Goal: Information Seeking & Learning: Learn about a topic

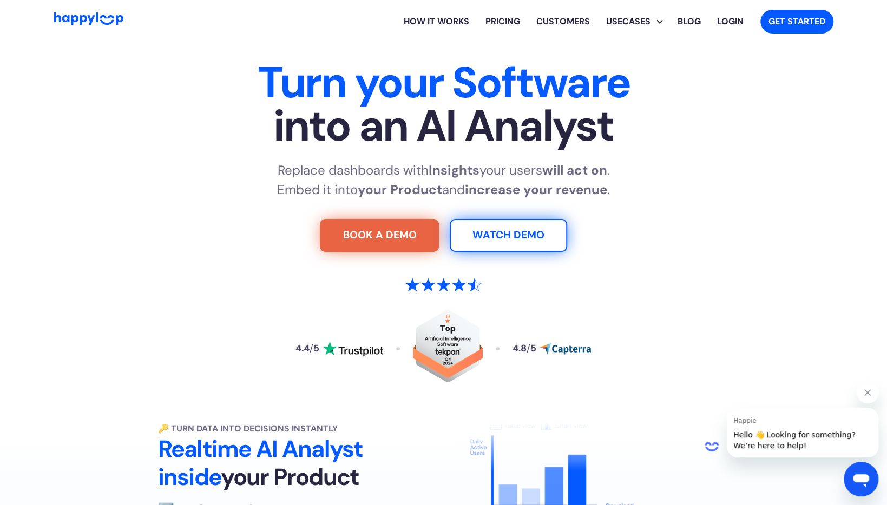
click at [497, 18] on link "Pricing" at bounding box center [502, 21] width 51 height 35
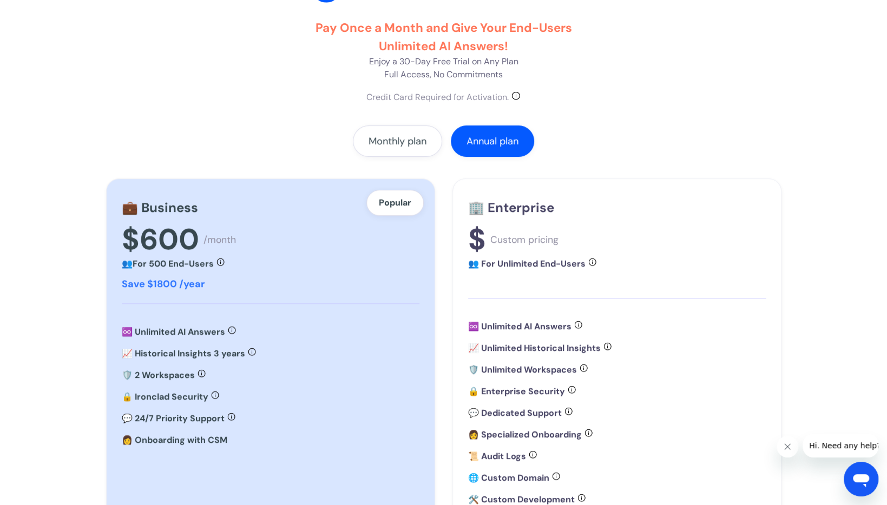
scroll to position [270, 0]
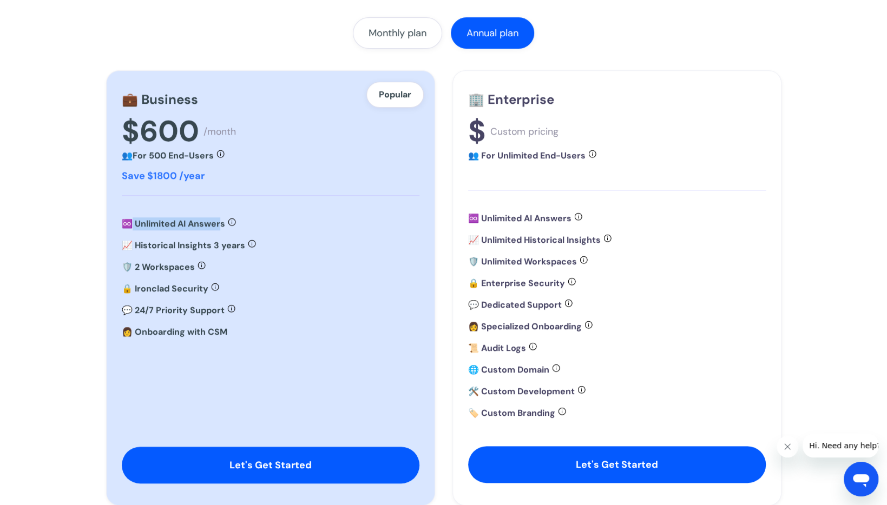
drag, startPoint x: 134, startPoint y: 222, endPoint x: 222, endPoint y: 220, distance: 88.8
click at [222, 220] on strong "♾️ Unlimited AI Answers" at bounding box center [173, 223] width 103 height 11
click at [325, 223] on div "♾️ Unlimited AI Answers Provide unlimited AI answers to your end-users, deliver…" at bounding box center [271, 223] width 298 height 13
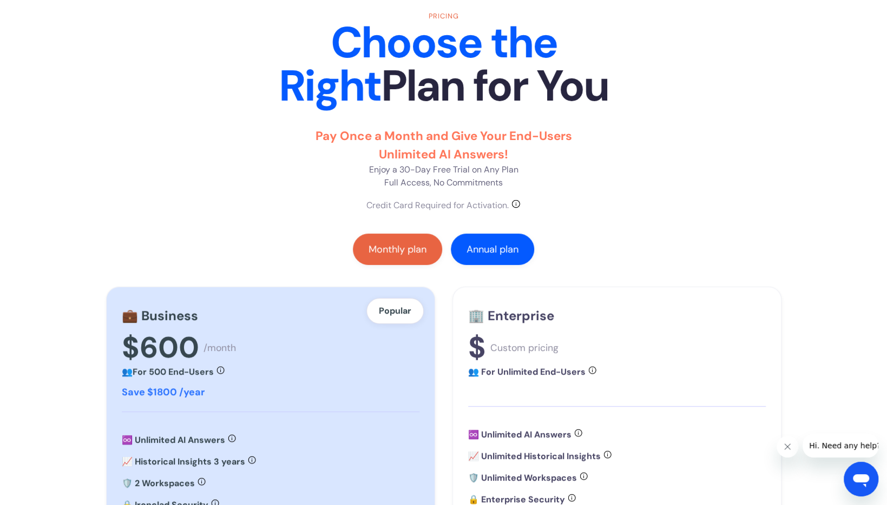
click at [404, 247] on div "Monthly plan" at bounding box center [397, 249] width 58 height 11
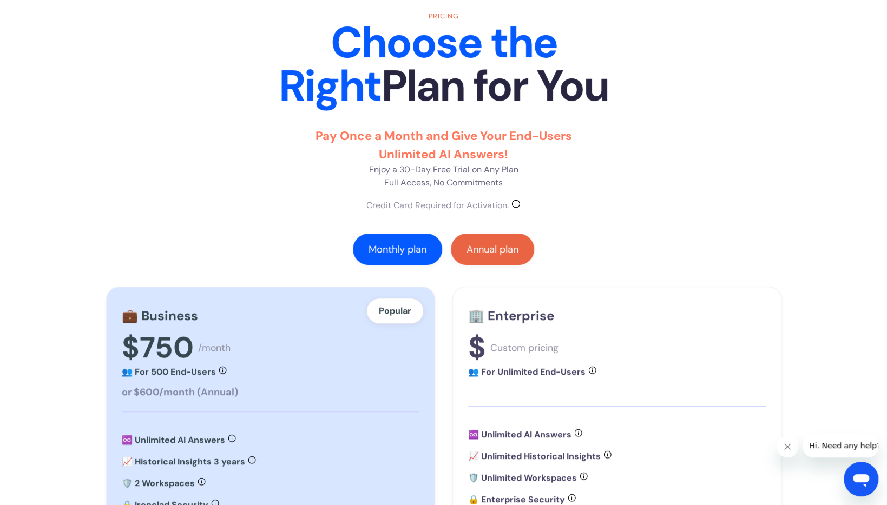
click at [482, 247] on div "Annual plan" at bounding box center [492, 249] width 52 height 11
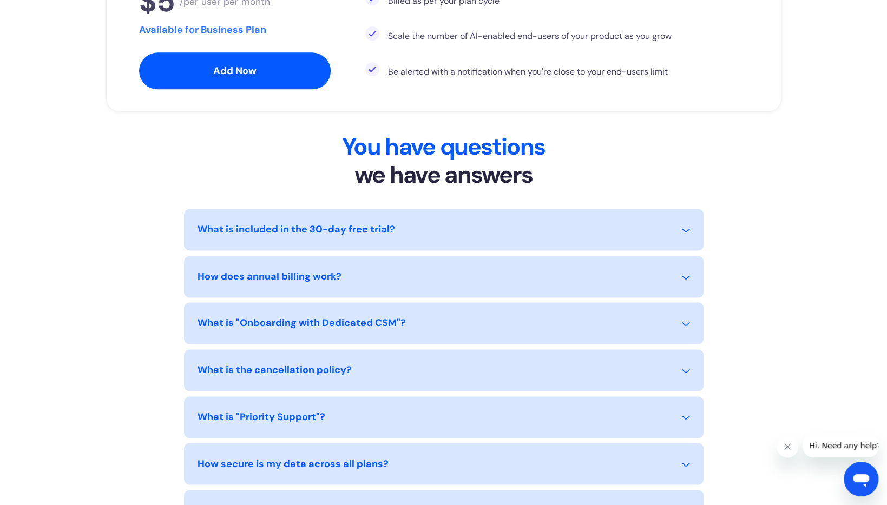
scroll to position [865, 0]
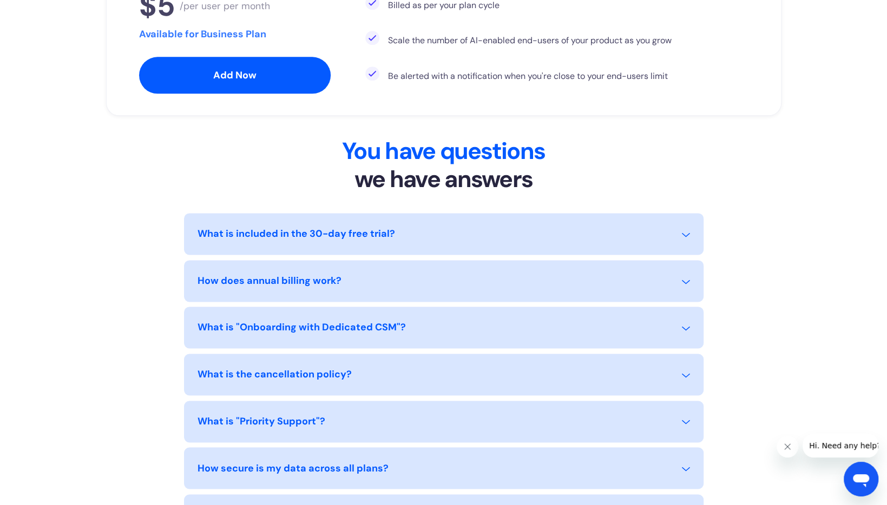
click at [330, 324] on div "What is "Onboarding with Dedicated CSM"?" at bounding box center [301, 327] width 208 height 15
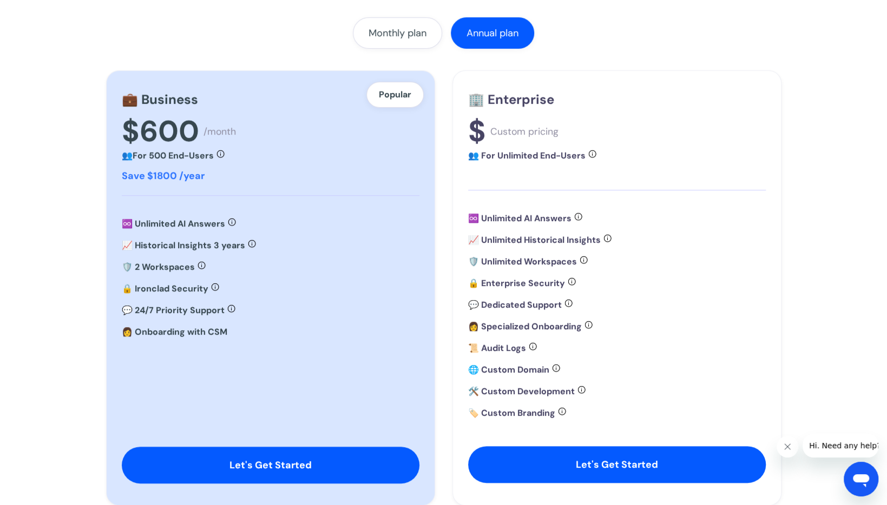
scroll to position [0, 0]
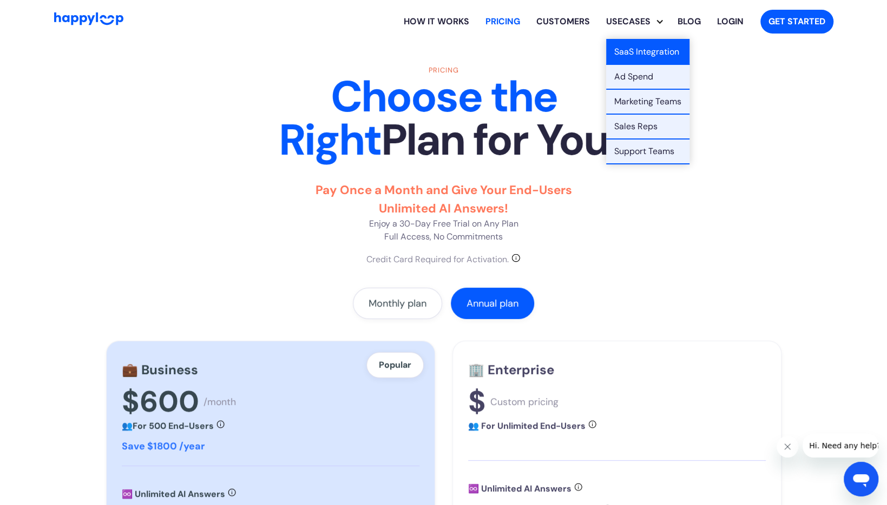
click at [641, 49] on link "SaaS Integration" at bounding box center [647, 52] width 83 height 25
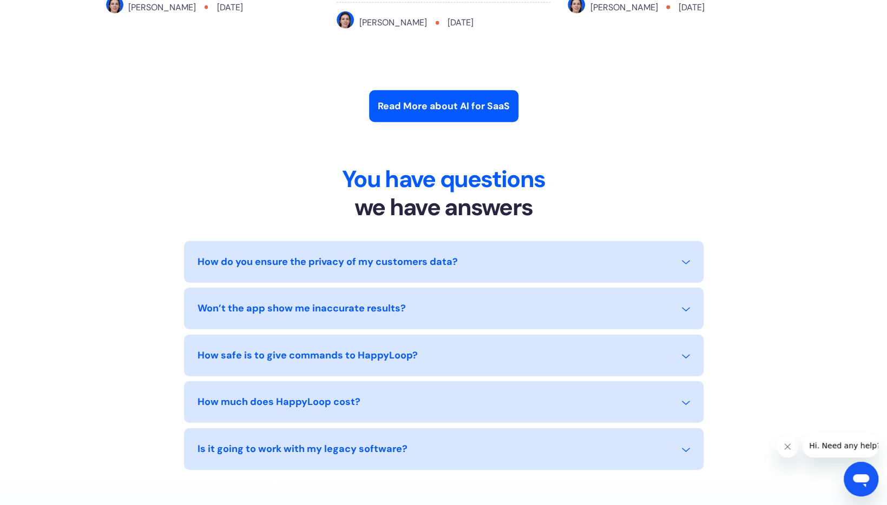
scroll to position [4003, 0]
